Goal: Information Seeking & Learning: Learn about a topic

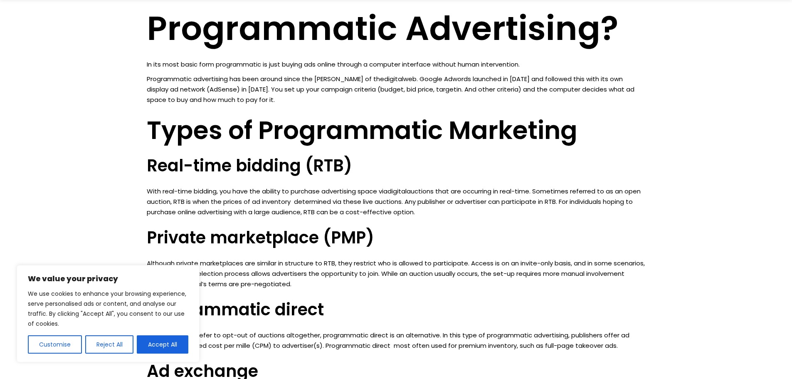
scroll to position [499, 0]
click at [165, 356] on div "We value your privacy We use cookies to enhance your browsing experience, serve…" at bounding box center [108, 313] width 183 height 97
click at [165, 342] on button "Accept All" at bounding box center [163, 344] width 52 height 18
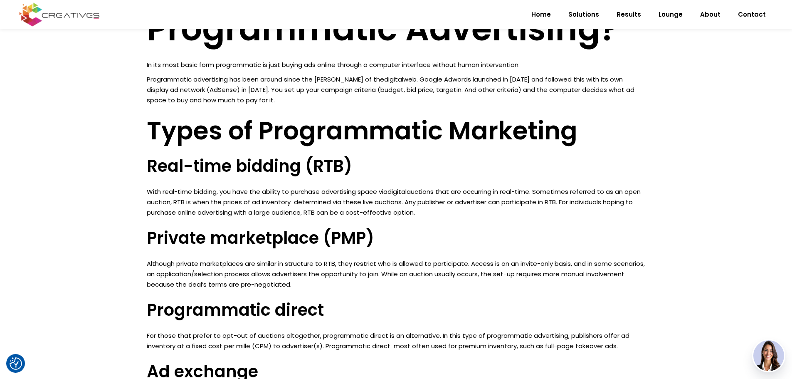
click at [231, 142] on h2 "Types of Programmatic Marketing" at bounding box center [396, 131] width 499 height 30
click at [240, 127] on h2 "Types of Programmatic Marketing" at bounding box center [396, 131] width 499 height 30
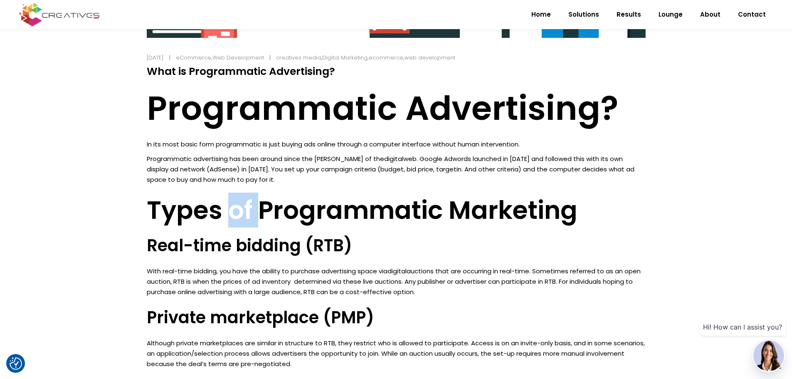
scroll to position [416, 0]
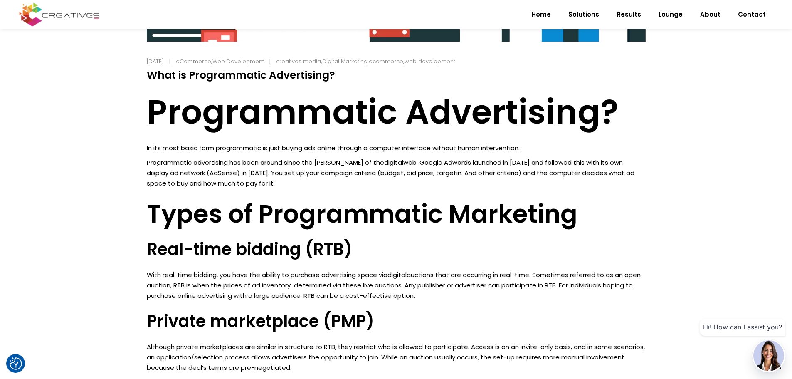
click at [233, 132] on h1 "Programmatic Advertising?" at bounding box center [396, 112] width 499 height 40
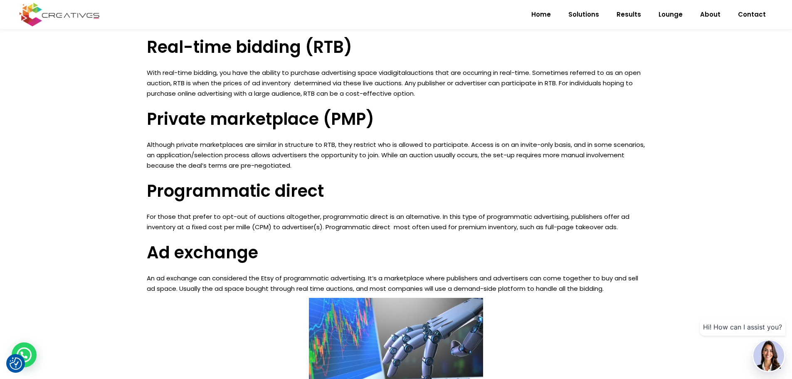
scroll to position [541, 0]
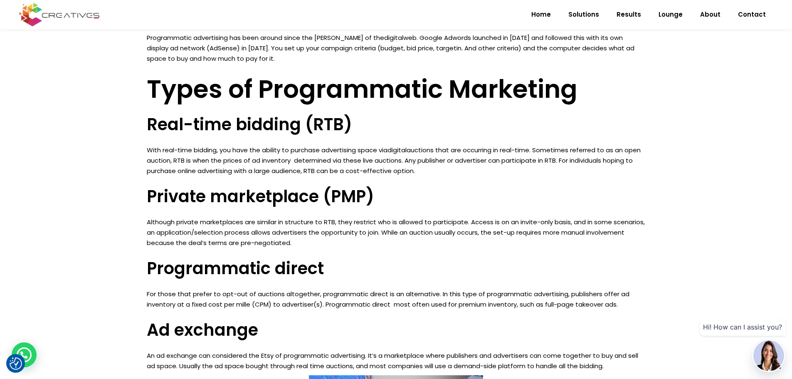
click at [240, 149] on p "With real-time bidding, you have the ability to purchase advertising space via …" at bounding box center [396, 160] width 499 height 31
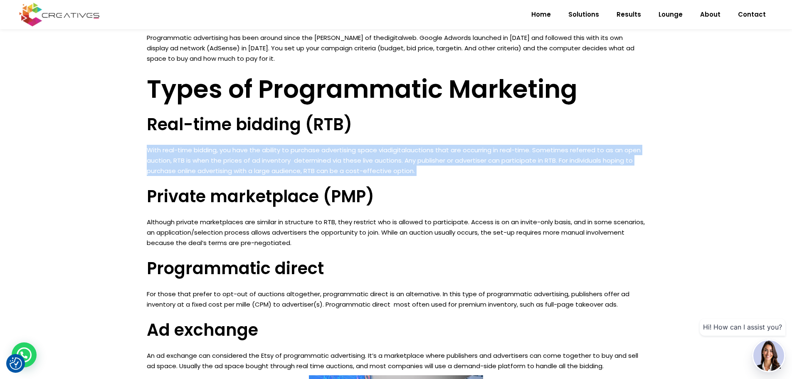
click at [240, 149] on p "With real-time bidding, you have the ability to purchase advertising space via …" at bounding box center [396, 160] width 499 height 31
click at [407, 149] on link "digital" at bounding box center [397, 150] width 19 height 9
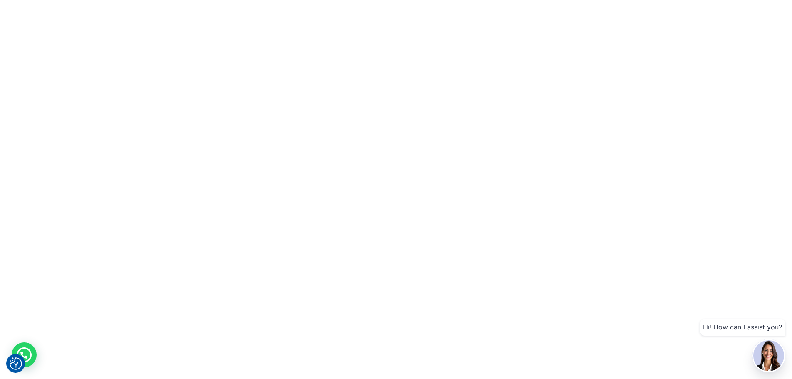
scroll to position [0, 0]
